Goal: Task Accomplishment & Management: Manage account settings

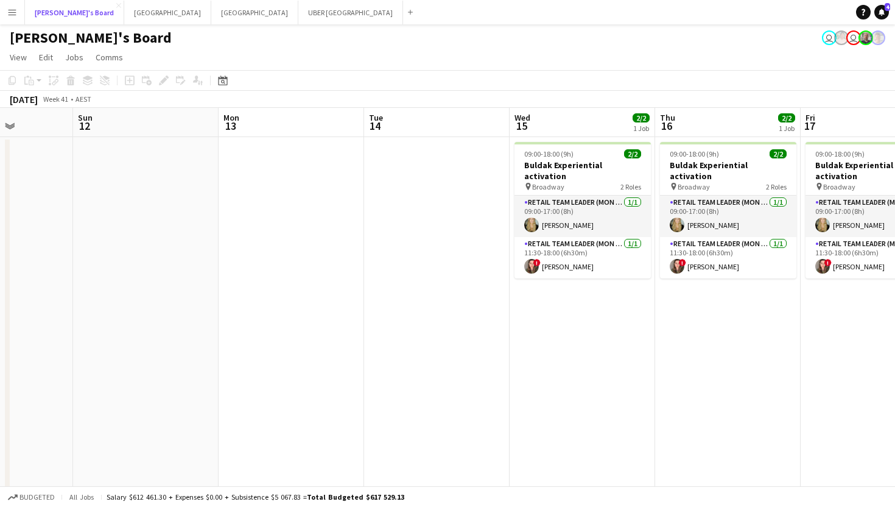
scroll to position [0, 364]
click at [211, 12] on button "Sydney Close" at bounding box center [254, 13] width 87 height 24
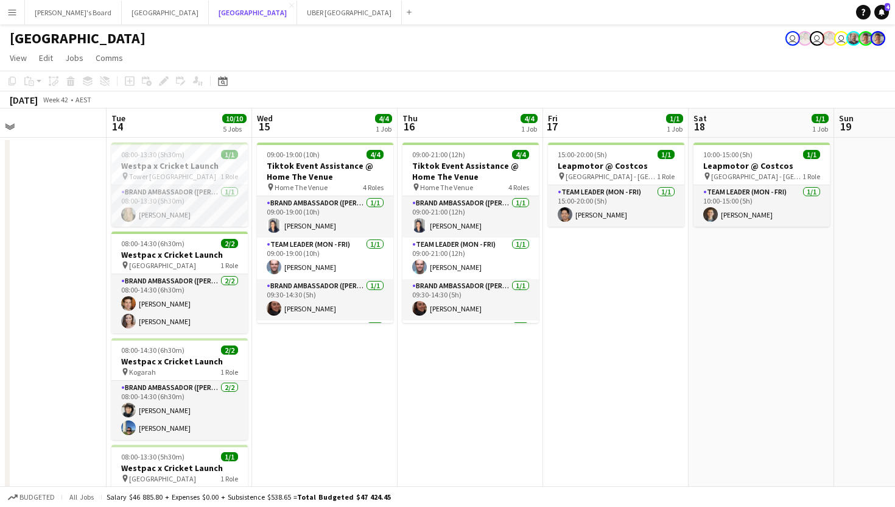
scroll to position [0, 474]
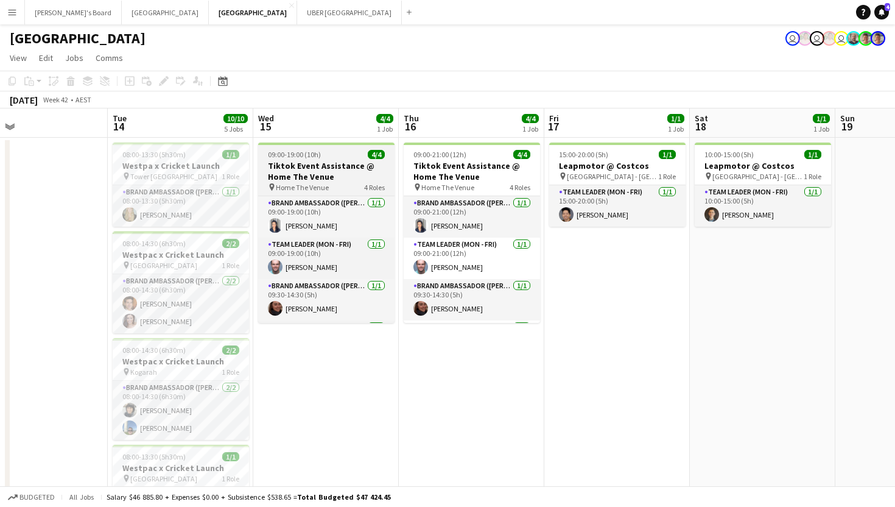
click at [314, 161] on h3 "Tiktok Event Assistance @ Home The Venue" at bounding box center [326, 171] width 136 height 22
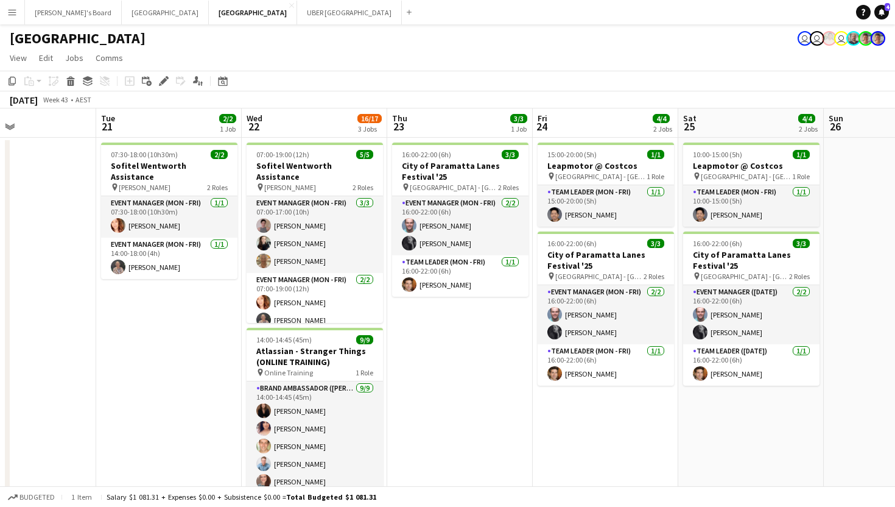
scroll to position [0, 421]
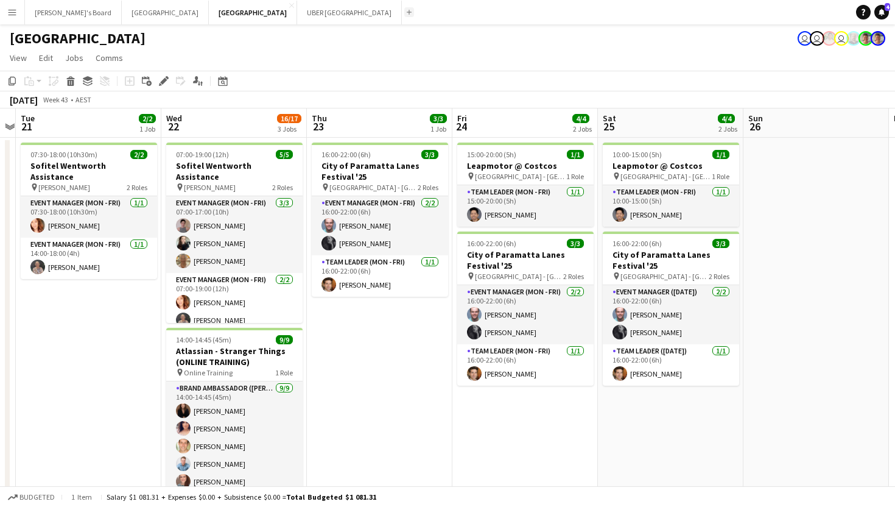
click at [404, 16] on button "Add" at bounding box center [409, 12] width 10 height 10
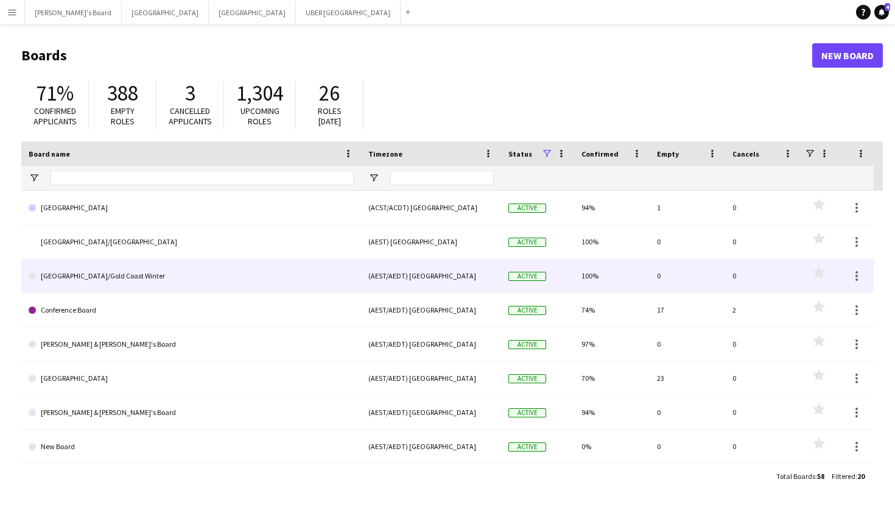
click at [102, 275] on link "[GEOGRAPHIC_DATA]/Gold Coast Winter" at bounding box center [191, 276] width 325 height 34
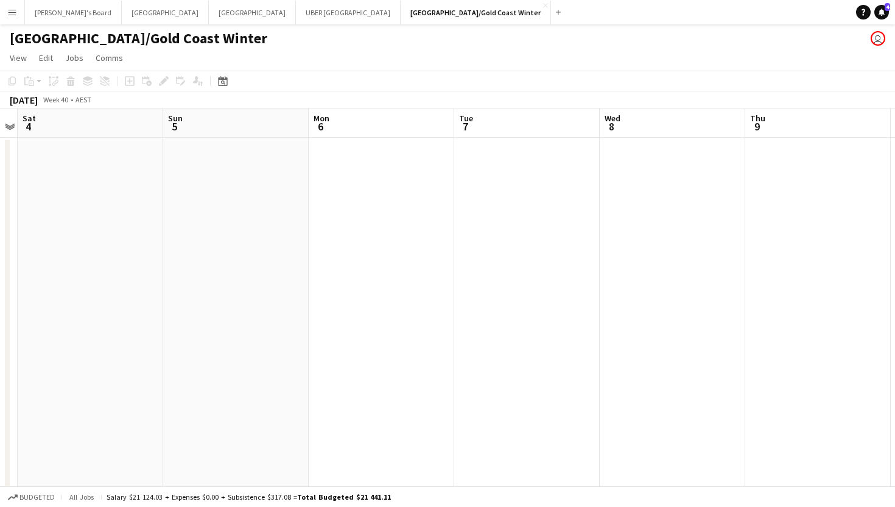
scroll to position [0, 450]
click at [543, 7] on app-icon "Close" at bounding box center [545, 5] width 5 height 5
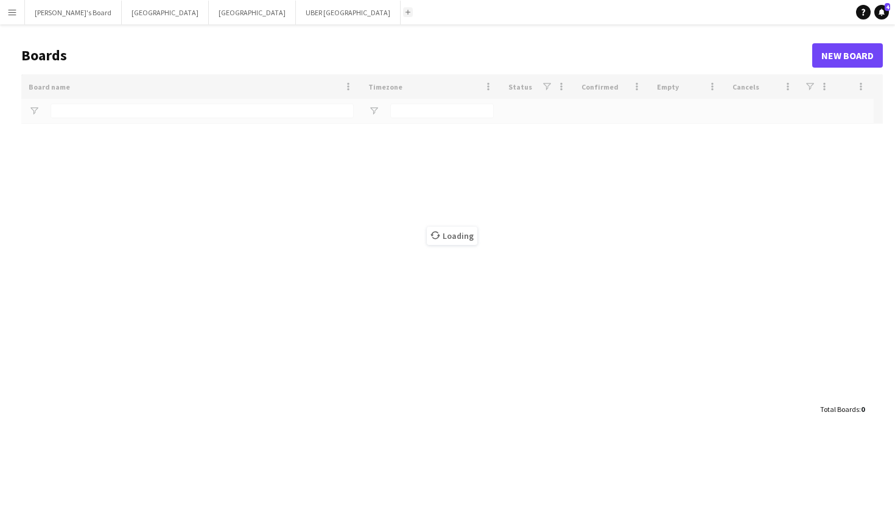
click at [406, 13] on app-icon "Add" at bounding box center [408, 12] width 5 height 5
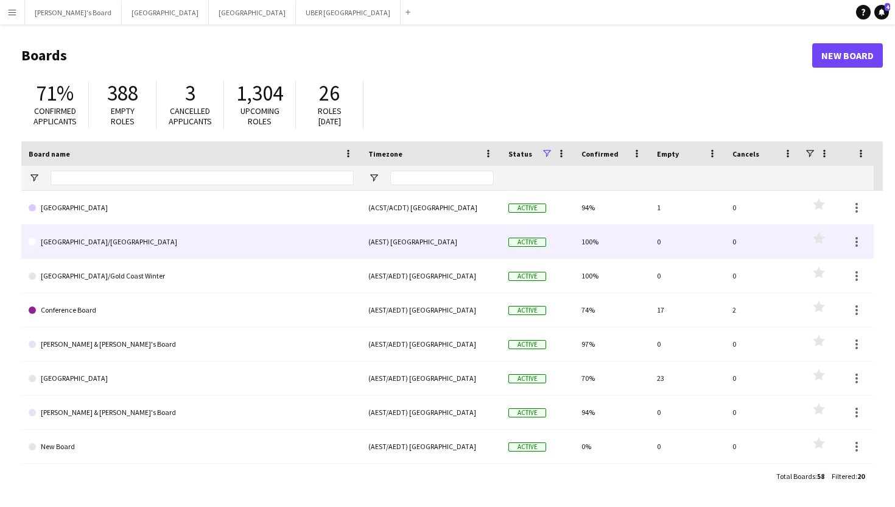
click at [90, 245] on link "[GEOGRAPHIC_DATA]/[GEOGRAPHIC_DATA]" at bounding box center [191, 242] width 325 height 34
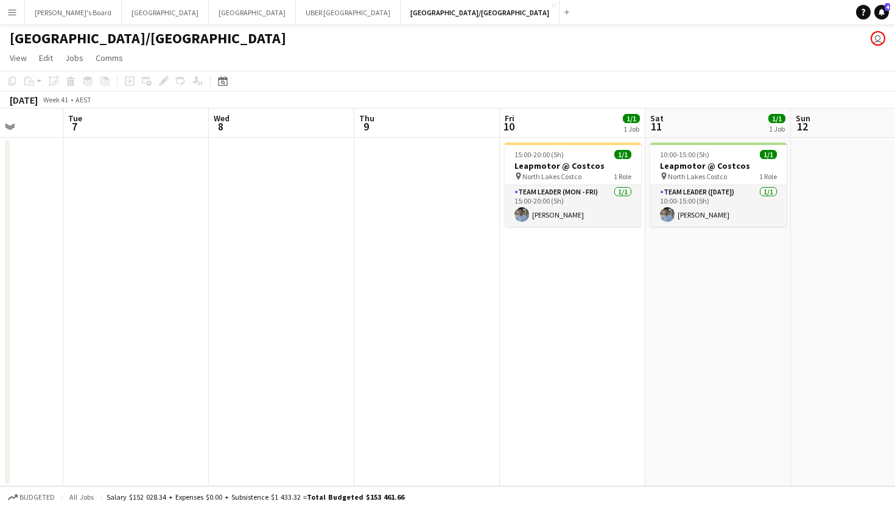
scroll to position [0, 367]
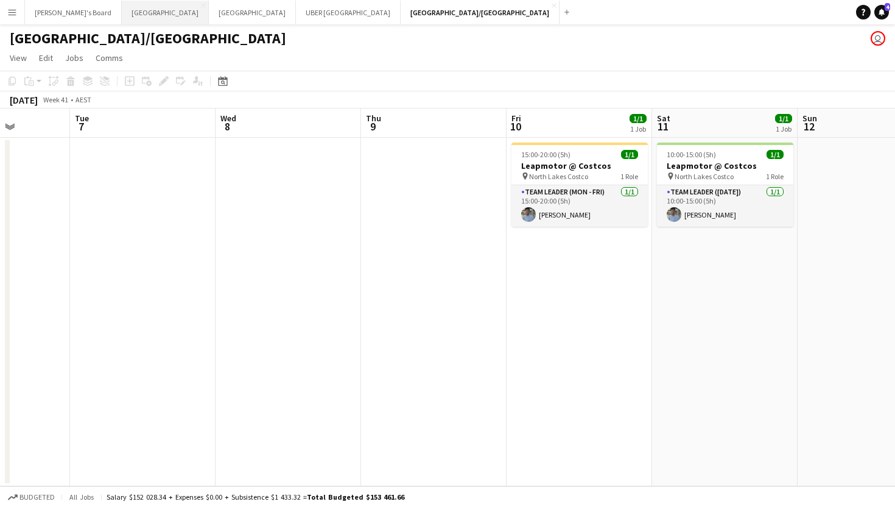
click at [122, 12] on button "Melbourne Close" at bounding box center [165, 13] width 87 height 24
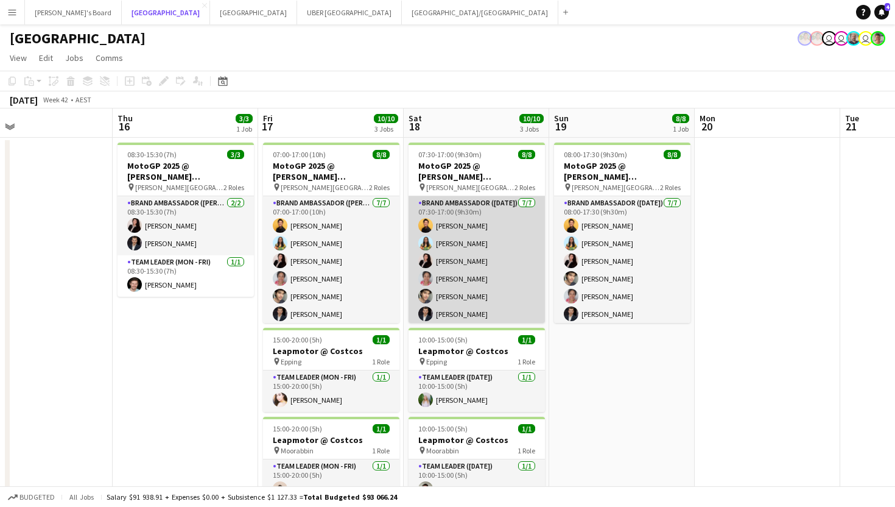
scroll to position [1, 0]
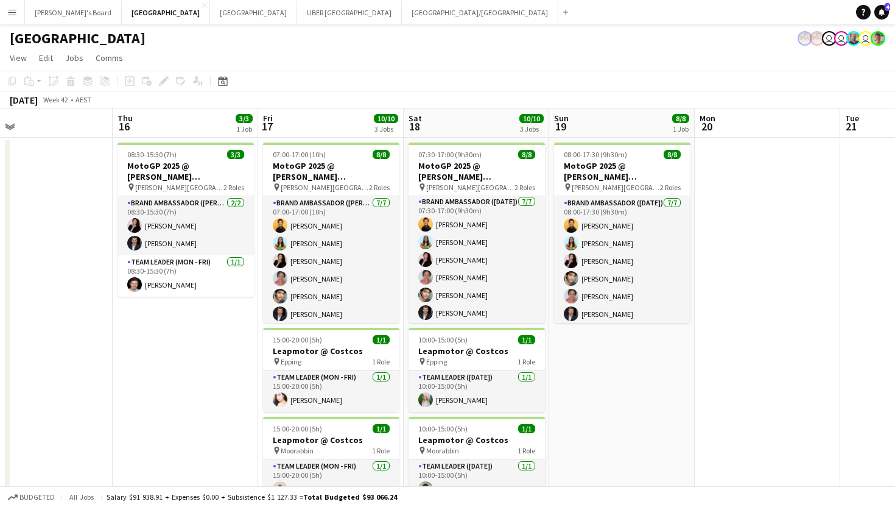
click at [171, 354] on app-date-cell "08:30-15:30 (7h) 3/3 MotoGP 2025 @ [PERSON_NAME][GEOGRAPHIC_DATA] pin [PERSON_N…" at bounding box center [186, 491] width 146 height 706
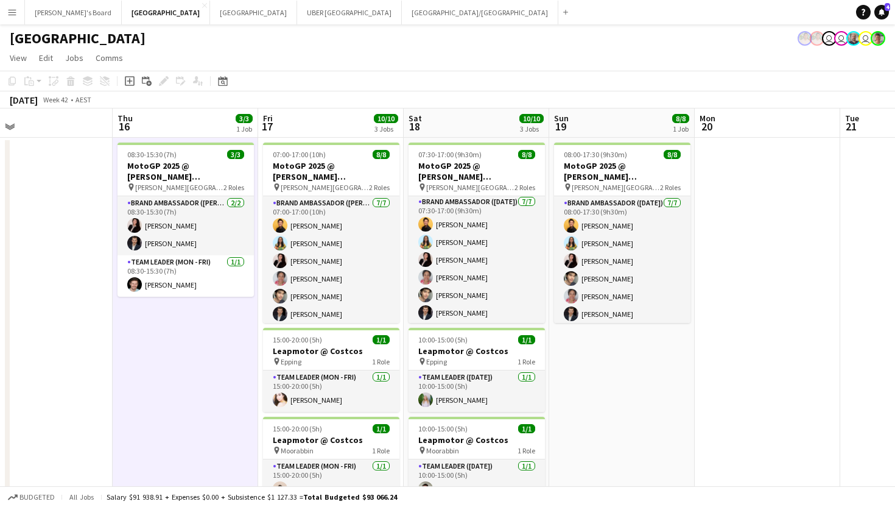
click at [619, 400] on app-date-cell "08:00-17:30 (9h30m) 8/8 MotoGP 2025 @ [PERSON_NAME][GEOGRAPHIC_DATA] pin [PERSO…" at bounding box center [622, 491] width 146 height 706
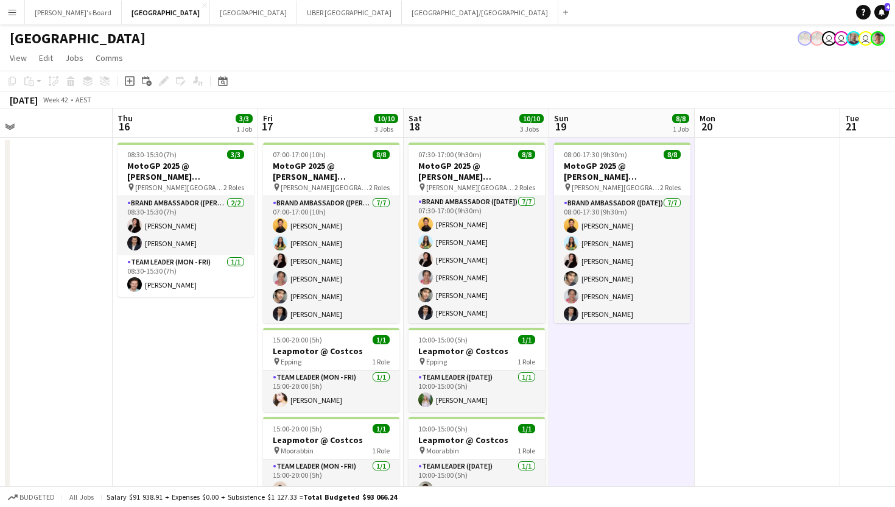
click at [172, 384] on app-date-cell "08:30-15:30 (7h) 3/3 MotoGP 2025 @ [PERSON_NAME][GEOGRAPHIC_DATA] pin [PERSON_N…" at bounding box center [186, 491] width 146 height 706
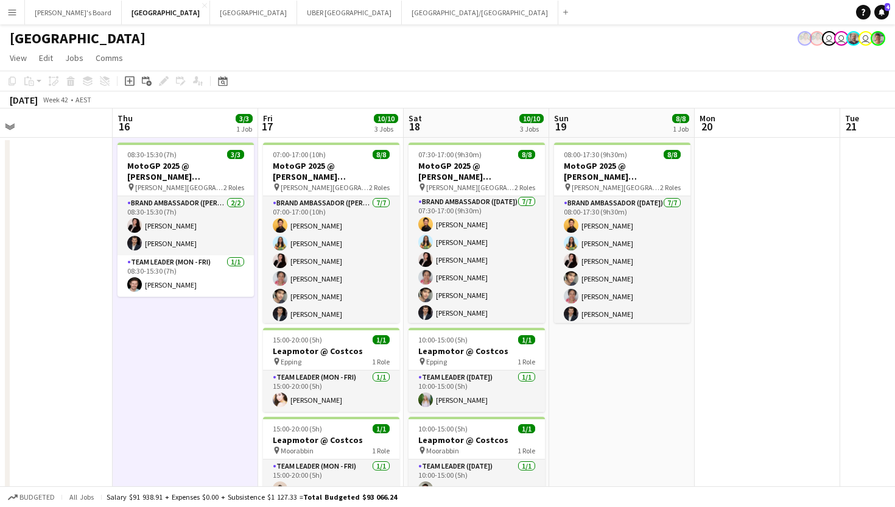
click at [633, 381] on app-date-cell "08:00-17:30 (9h30m) 8/8 MotoGP 2025 @ [PERSON_NAME][GEOGRAPHIC_DATA] pin [PERSO…" at bounding box center [622, 491] width 146 height 706
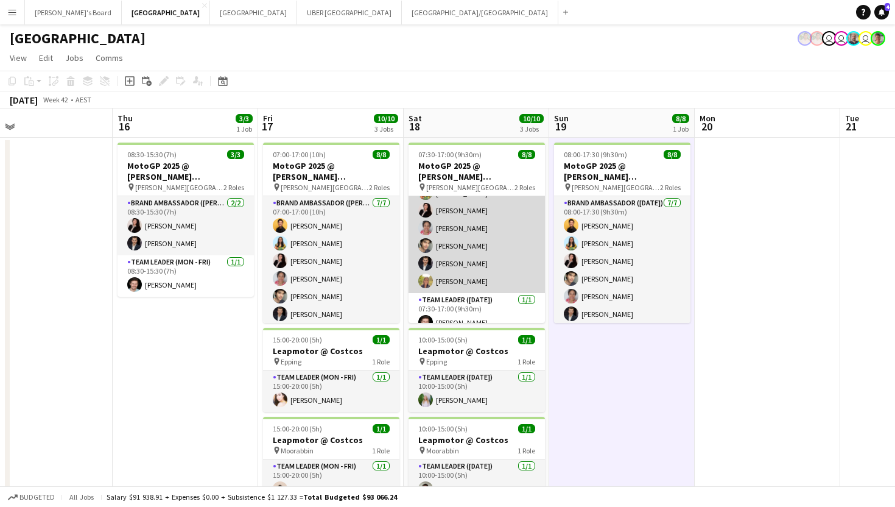
scroll to position [0, 0]
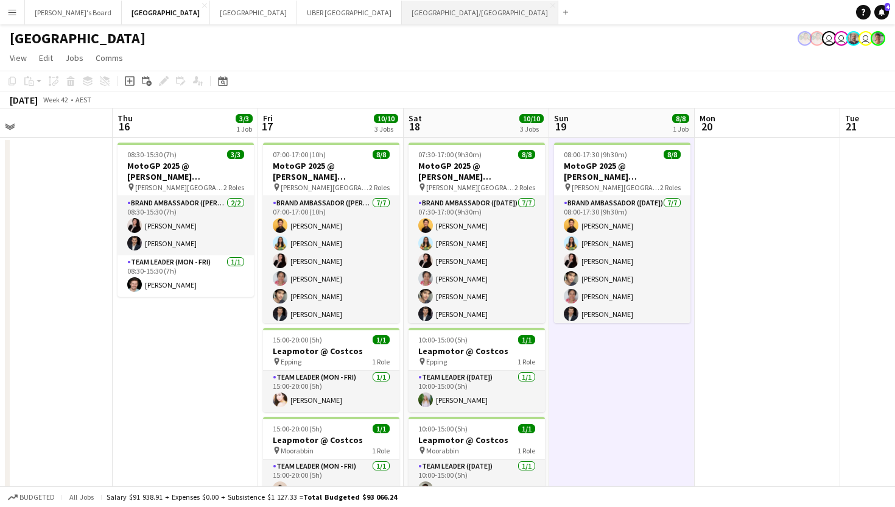
click at [402, 11] on button "[GEOGRAPHIC_DATA]/[GEOGRAPHIC_DATA] Close" at bounding box center [480, 13] width 157 height 24
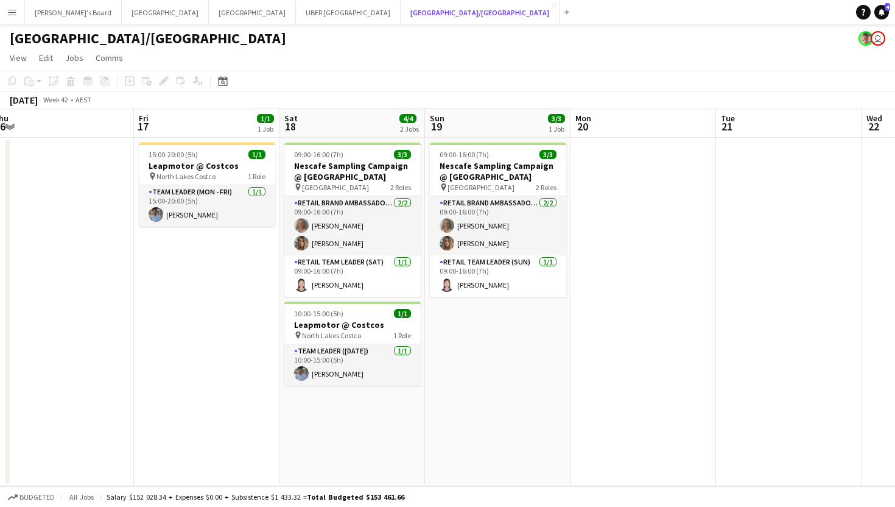
scroll to position [0, 468]
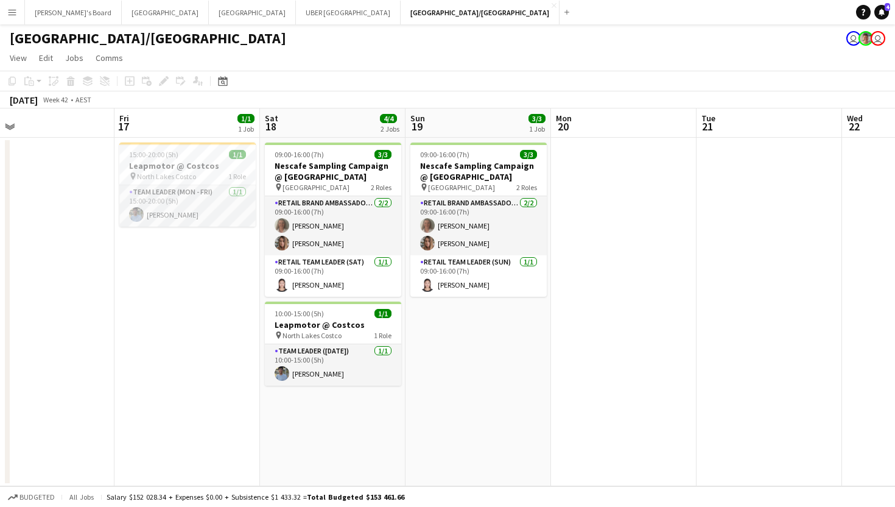
click at [216, 283] on app-date-cell "15:00-20:00 (5h) 1/1 Leapmotor @ Costcos pin North Lakes Costco 1 Role Team Lea…" at bounding box center [187, 312] width 146 height 348
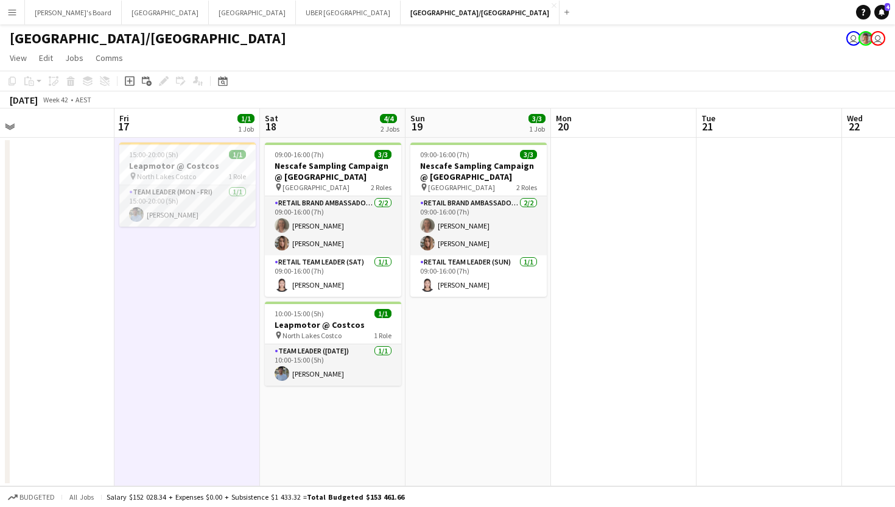
click at [492, 369] on app-date-cell "09:00-16:00 (7h) 3/3 Nescafe Sampling Campaign @ [GEOGRAPHIC_DATA] pin Queen St…" at bounding box center [479, 312] width 146 height 348
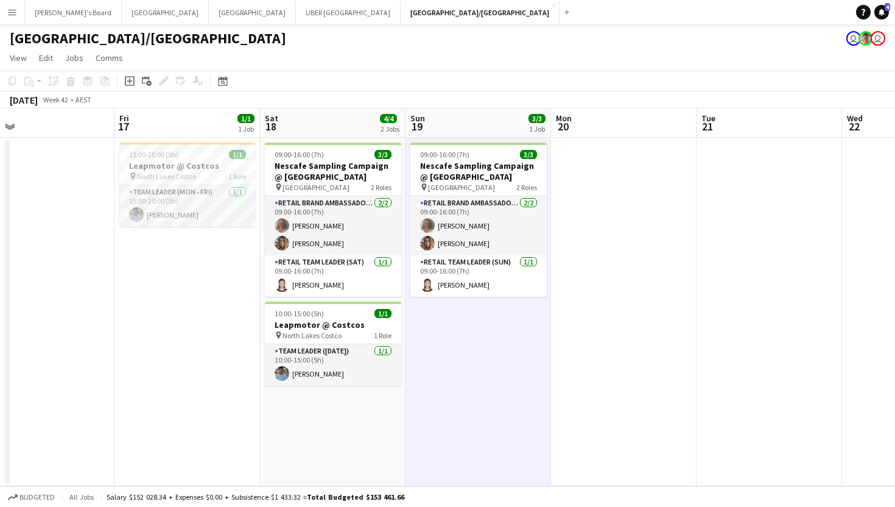
click at [231, 315] on app-date-cell "15:00-20:00 (5h) 1/1 Leapmotor @ Costcos pin North Lakes Costco 1 Role Team Lea…" at bounding box center [187, 312] width 146 height 348
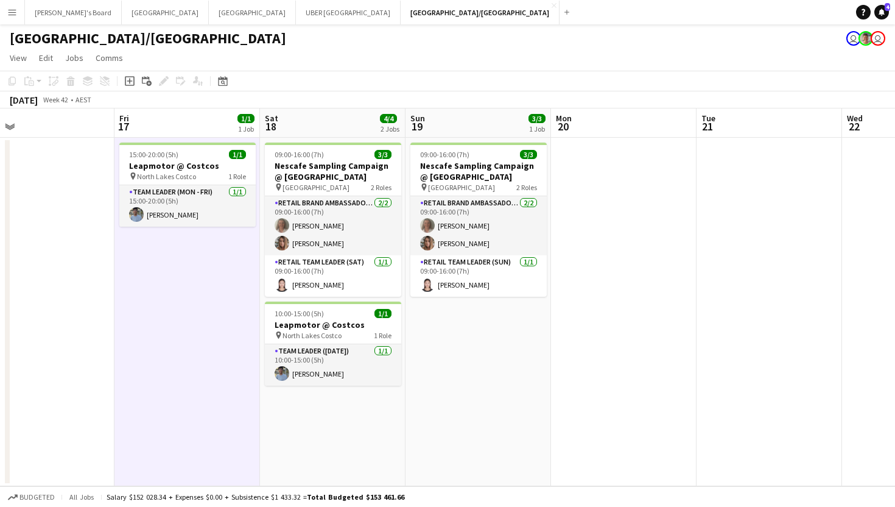
click at [356, 403] on app-date-cell "09:00-16:00 (7h) 3/3 Nescafe Sampling Campaign @ [GEOGRAPHIC_DATA] pin Queen St…" at bounding box center [333, 312] width 146 height 348
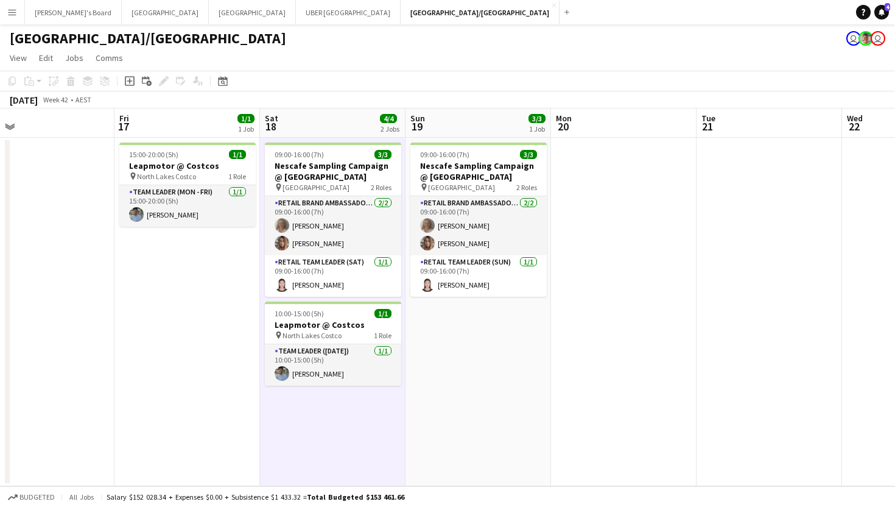
click at [217, 328] on app-date-cell "15:00-20:00 (5h) 1/1 Leapmotor @ Costcos pin North Lakes Costco 1 Role Team Lea…" at bounding box center [187, 312] width 146 height 348
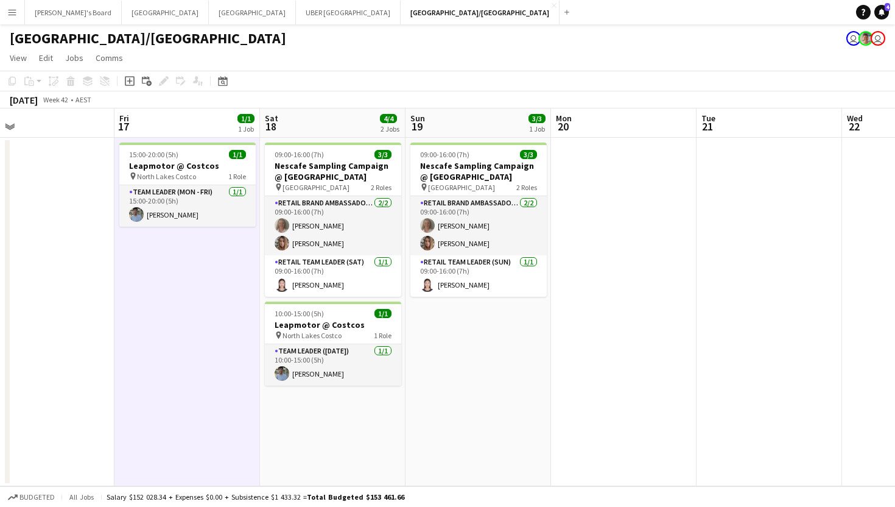
click at [473, 348] on app-date-cell "09:00-16:00 (7h) 3/3 Nescafe Sampling Campaign @ [GEOGRAPHIC_DATA] pin Queen St…" at bounding box center [479, 312] width 146 height 348
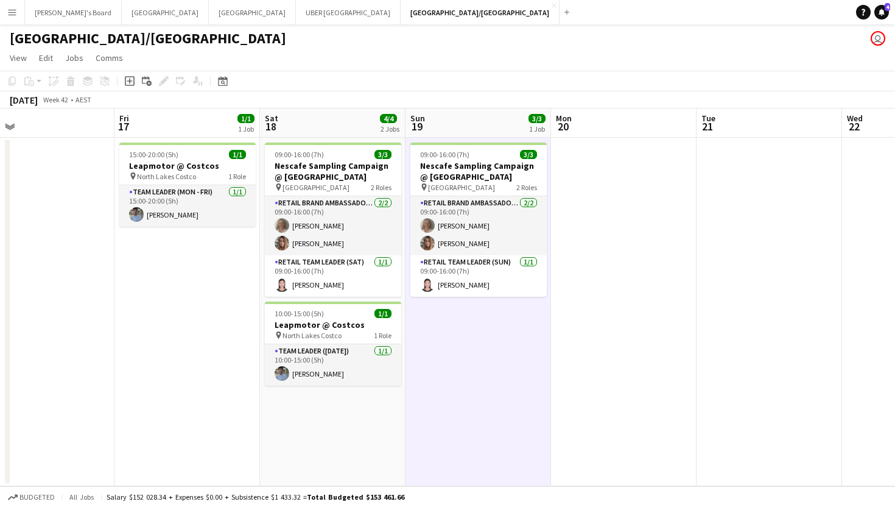
click at [438, 353] on app-date-cell "09:00-16:00 (7h) 3/3 Nescafe Sampling Campaign @ [GEOGRAPHIC_DATA] pin Queen St…" at bounding box center [479, 312] width 146 height 348
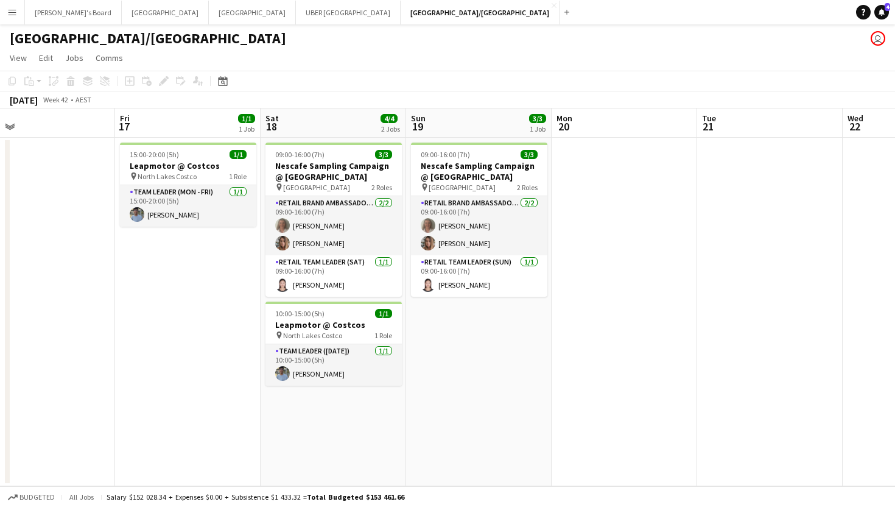
click at [438, 353] on app-date-cell "09:00-16:00 (7h) 3/3 Nescafe Sampling Campaign @ [GEOGRAPHIC_DATA] pin Queen St…" at bounding box center [479, 312] width 146 height 348
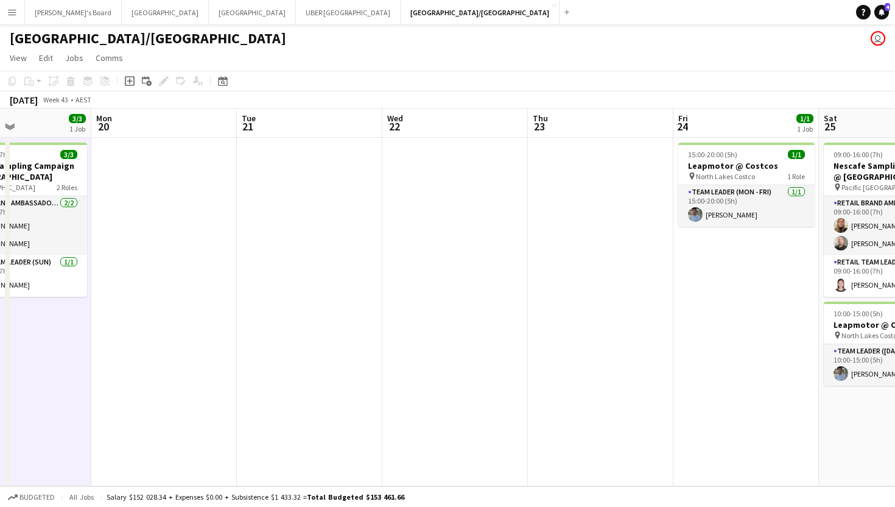
scroll to position [0, 347]
